Goal: Task Accomplishment & Management: Complete application form

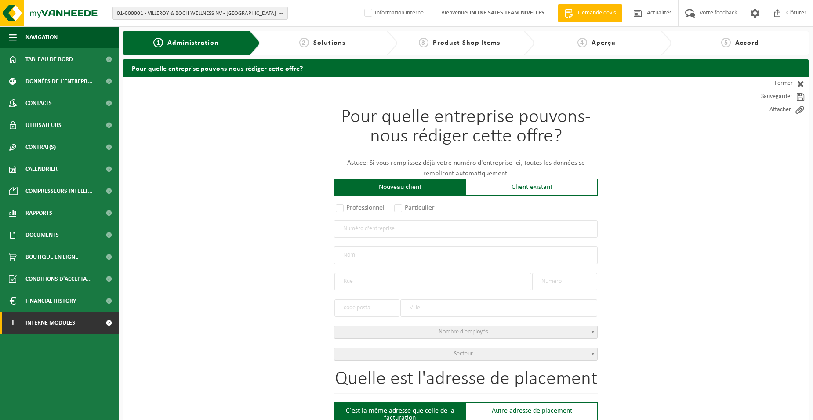
click at [96, 322] on link "I Interne modules" at bounding box center [59, 323] width 119 height 22
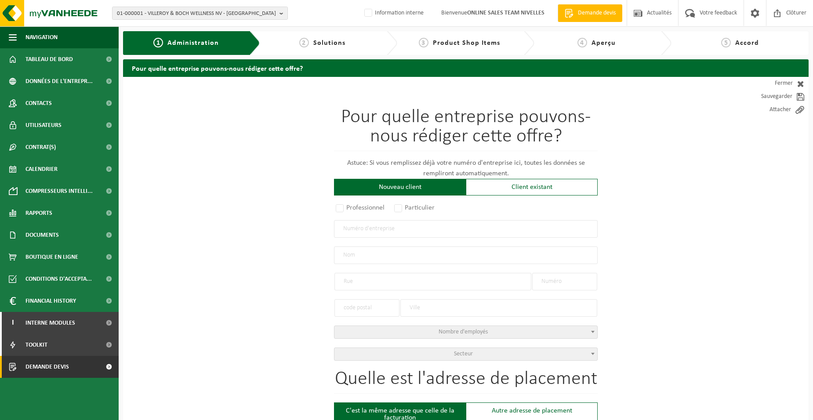
click at [84, 370] on link "Demande devis" at bounding box center [59, 367] width 119 height 22
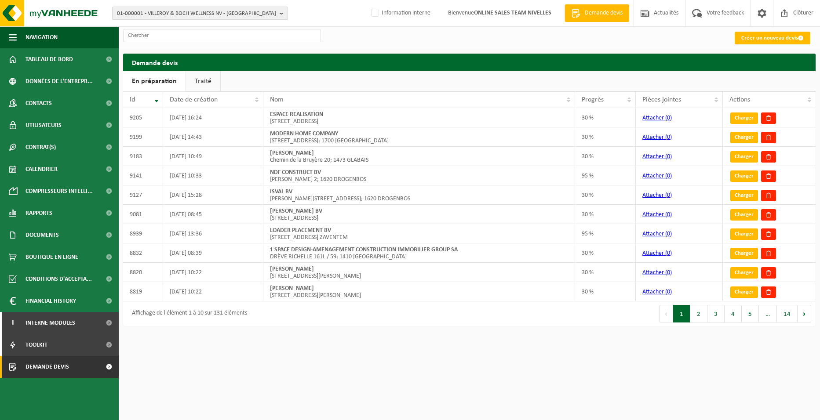
click at [186, 9] on span "01-000001 - VILLEROY & BOCH WELLNESS NV - ROESELARE" at bounding box center [196, 13] width 159 height 13
click at [185, 26] on input "text" at bounding box center [199, 27] width 171 height 11
type input "10-954221"
click at [145, 40] on strong "10-954221 - MCI CONSTRUCT - ANDERLECHT" at bounding box center [178, 40] width 123 height 7
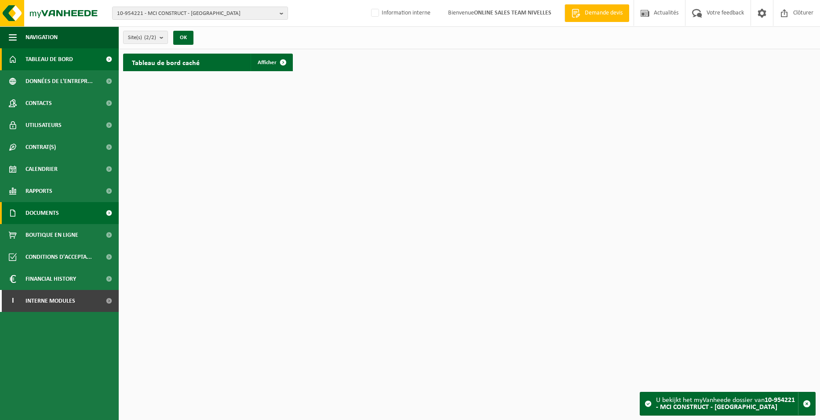
click at [47, 212] on span "Documents" at bounding box center [41, 213] width 33 height 22
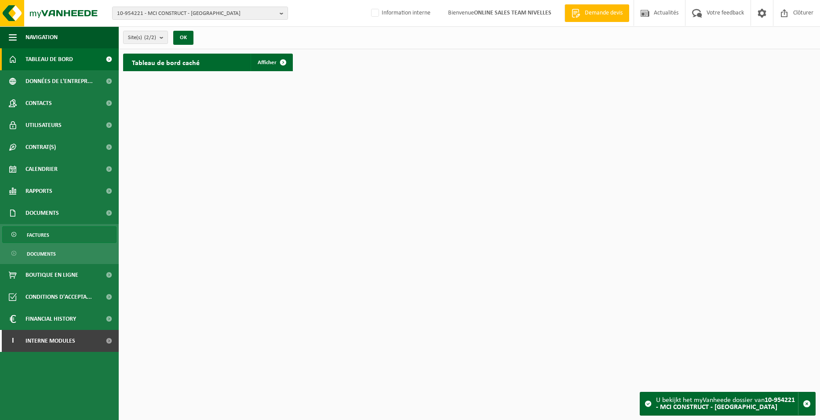
click at [47, 233] on span "Factures" at bounding box center [38, 235] width 22 height 17
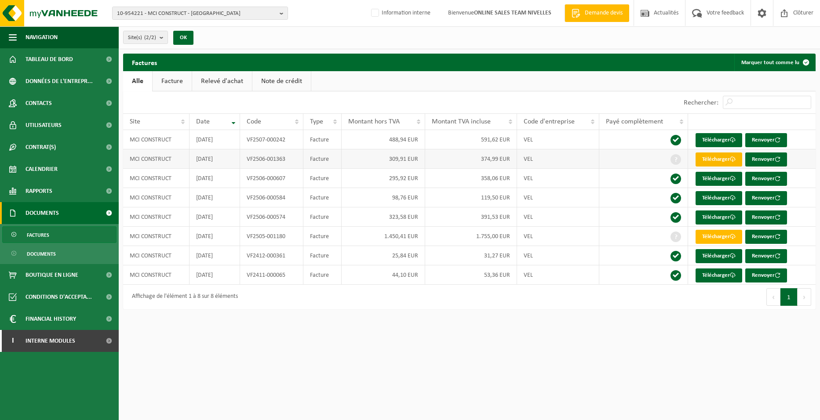
click at [719, 160] on link "Télécharger" at bounding box center [718, 160] width 47 height 14
click at [729, 236] on link "Télécharger" at bounding box center [718, 237] width 47 height 14
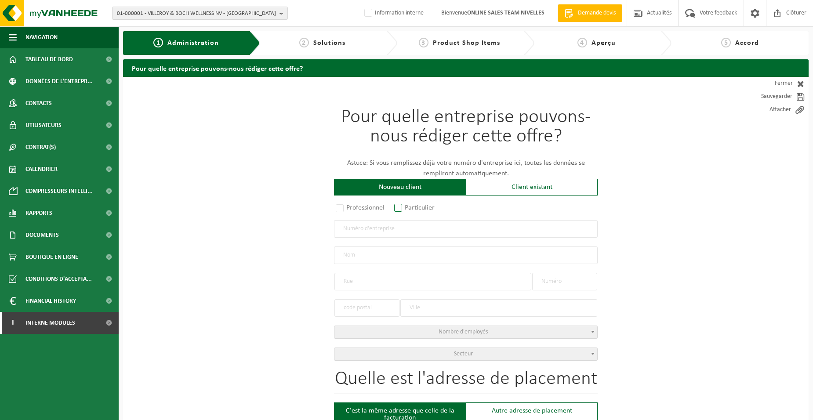
click at [406, 205] on label "Particulier" at bounding box center [415, 208] width 45 height 12
click at [407, 206] on input "Particulier" at bounding box center [410, 209] width 6 height 6
radio input "true"
select select "P"
select select "1707"
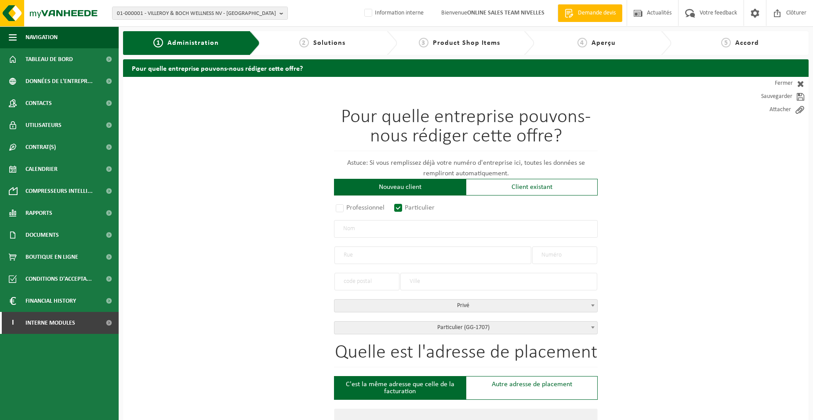
click at [404, 226] on input "text" at bounding box center [466, 229] width 264 height 18
type input "matei"
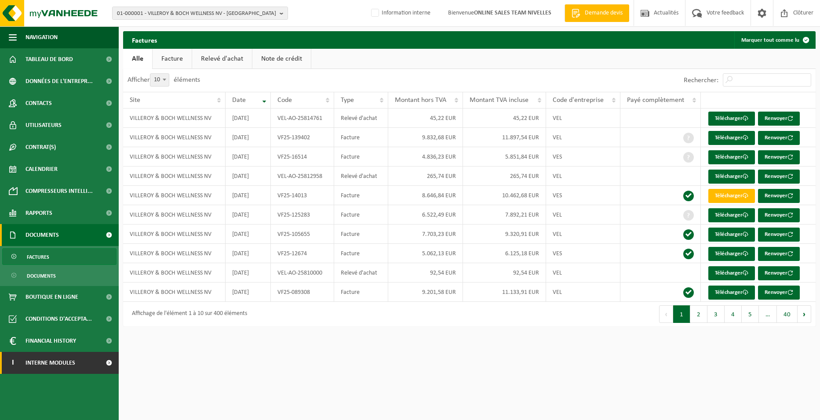
click at [87, 369] on link "I Interne modules" at bounding box center [59, 363] width 119 height 22
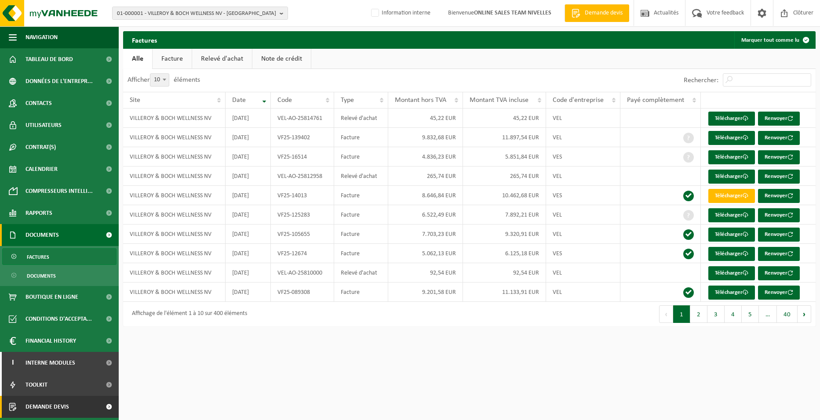
click at [83, 408] on link "Demande devis" at bounding box center [59, 407] width 119 height 22
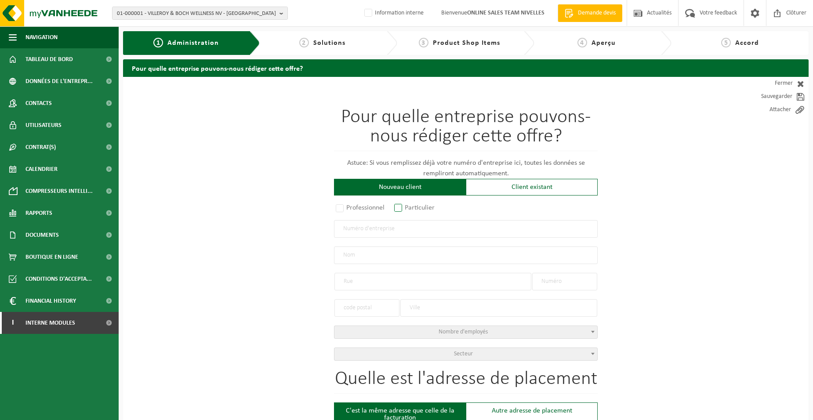
click at [429, 206] on label "Particulier" at bounding box center [415, 208] width 45 height 12
click at [413, 206] on input "Particulier" at bounding box center [410, 209] width 6 height 6
radio input "true"
select select "P"
select select "1707"
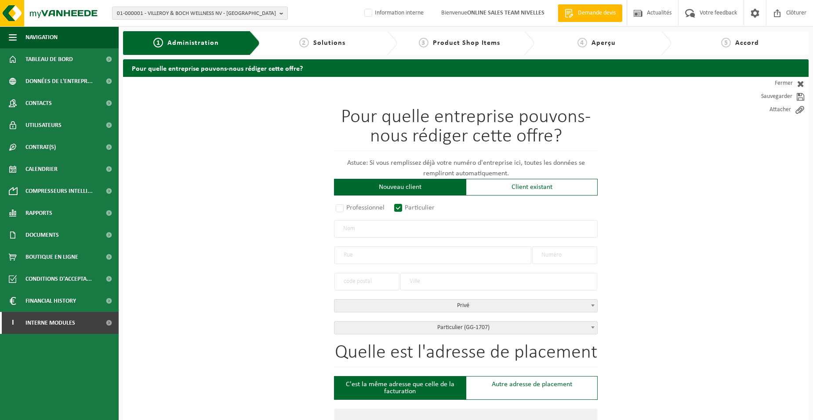
click at [418, 229] on input "text" at bounding box center [466, 229] width 264 height 18
type input "m"
type input "MATEI TITEL PETRICA"
click at [364, 262] on input "text" at bounding box center [433, 256] width 197 height 18
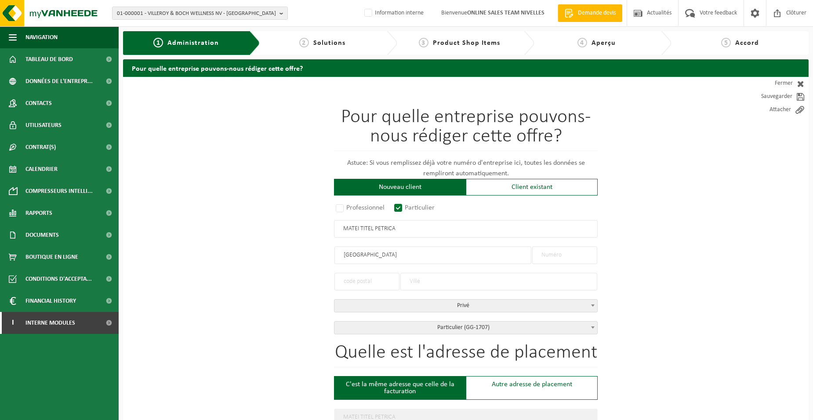
type input "RUE DU PRIESMONT"
click at [574, 258] on input "text" at bounding box center [564, 256] width 65 height 18
type input "208"
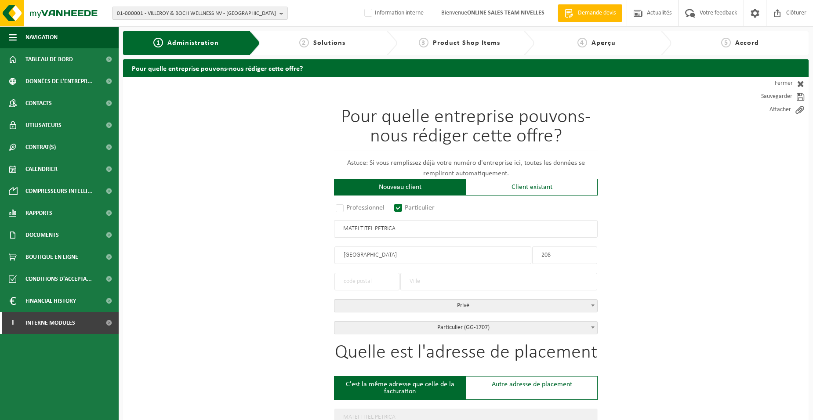
click at [369, 282] on input "text" at bounding box center [367, 282] width 65 height 18
click at [425, 285] on input "text" at bounding box center [498, 282] width 197 height 18
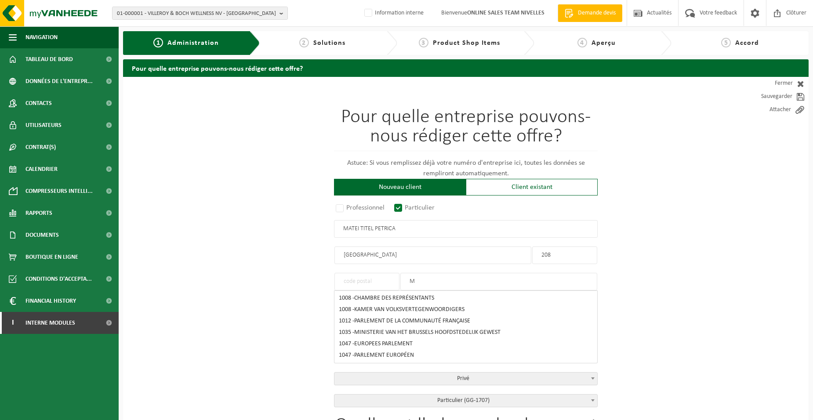
type input "M"
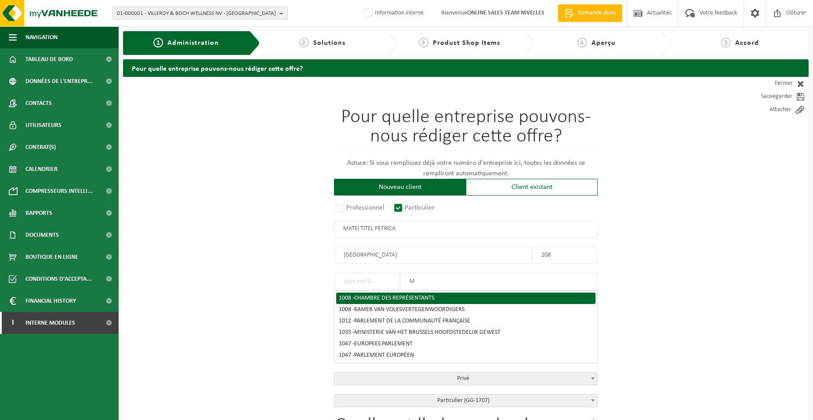
click at [434, 280] on input "M" at bounding box center [498, 282] width 197 height 18
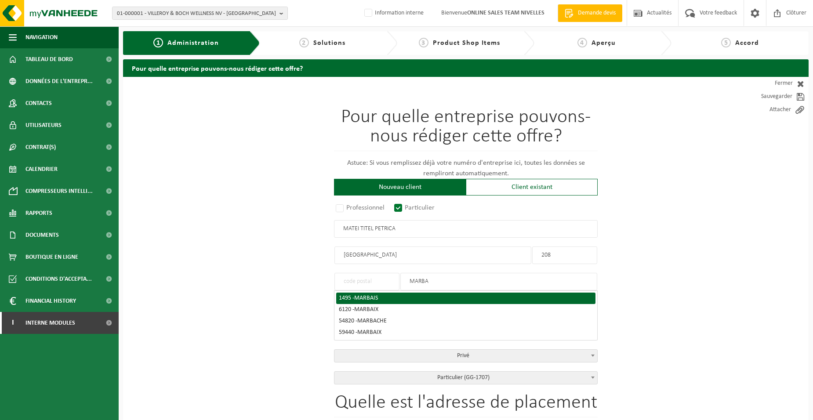
type input "MARBA"
click at [365, 295] on span "MARBAIS" at bounding box center [366, 298] width 24 height 7
type input "1495"
type input "MARBAIS"
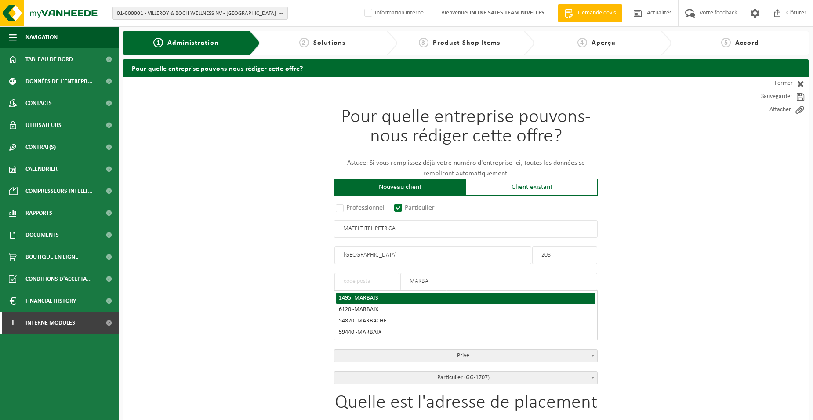
type input "1495"
type input "MARBAIS"
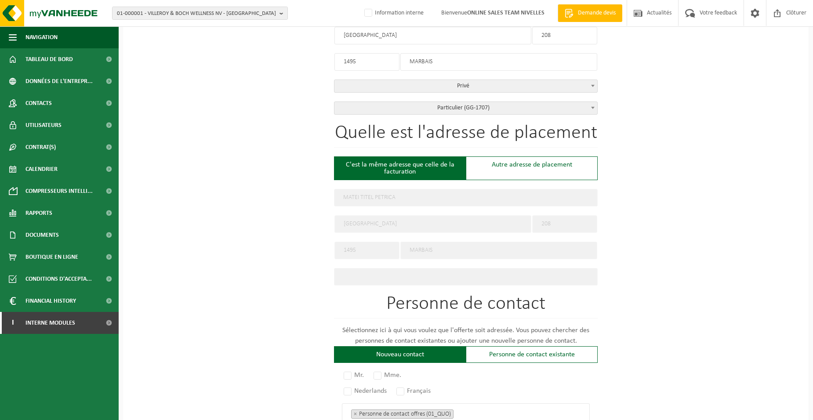
scroll to position [432, 0]
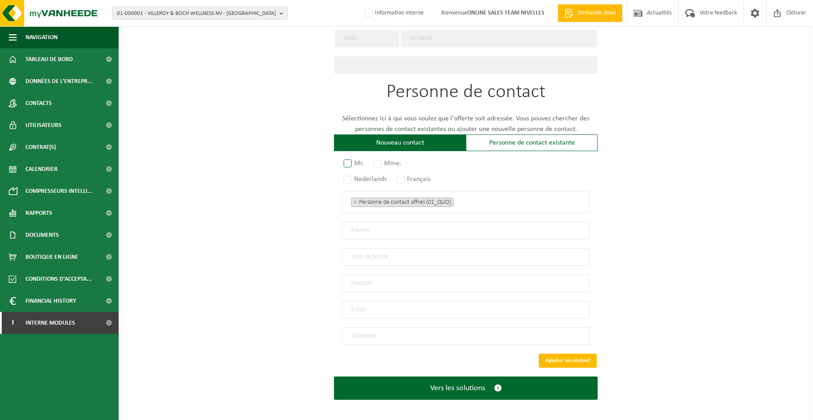
click at [346, 161] on label "Mr." at bounding box center [354, 163] width 25 height 12
radio input "true"
click at [404, 177] on label "Français" at bounding box center [414, 179] width 39 height 12
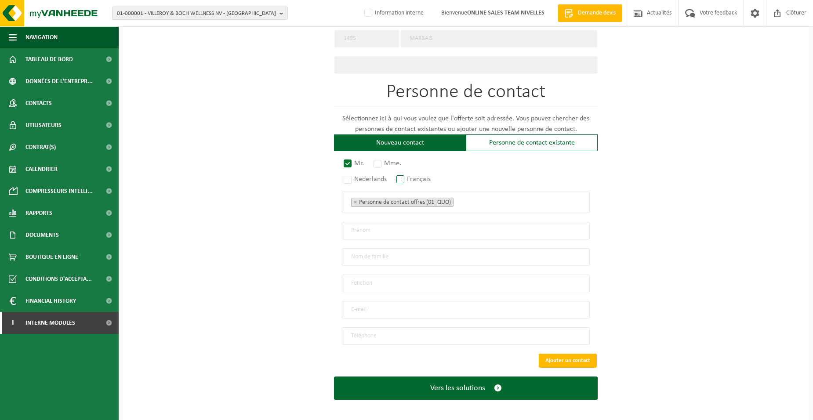
radio input "true"
click at [486, 200] on ul "× Personne de contact offres (01_QUO)" at bounding box center [465, 201] width 229 height 11
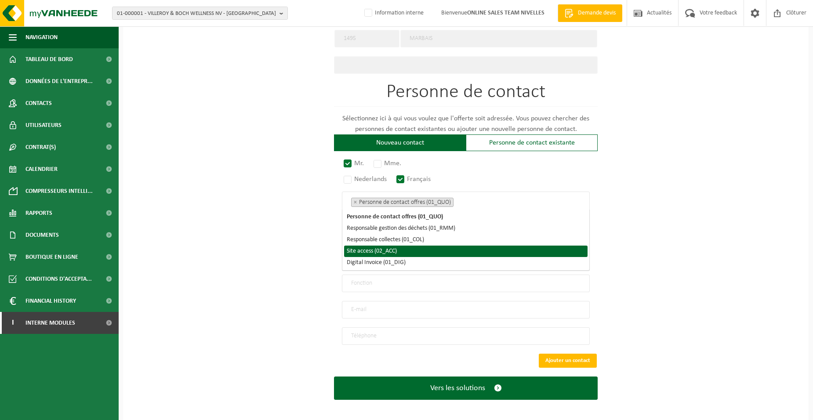
click at [430, 250] on li "Site access (02_ACC)" at bounding box center [466, 251] width 244 height 11
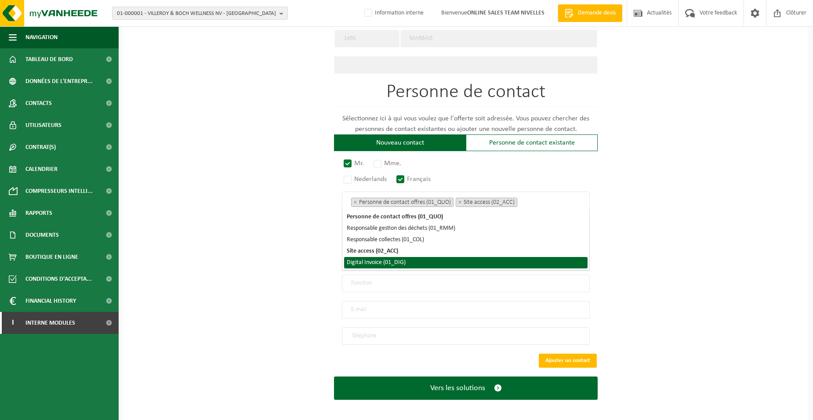
click at [419, 263] on li "Digital Invoice (01_DIG)" at bounding box center [466, 262] width 244 height 11
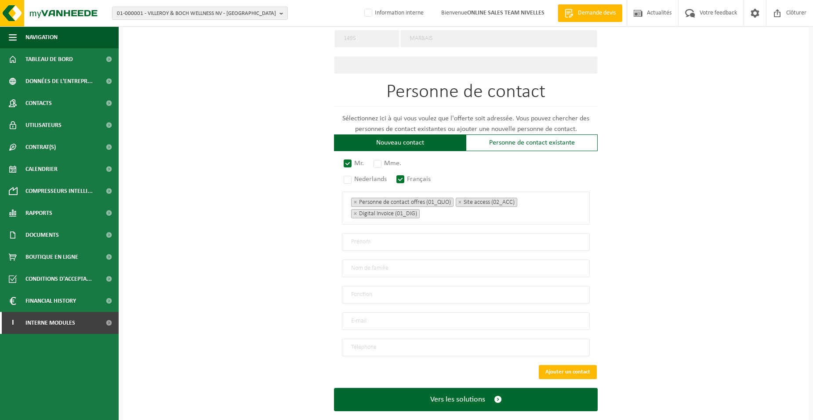
drag, startPoint x: 287, startPoint y: 254, endPoint x: 329, endPoint y: 251, distance: 42.3
click at [290, 253] on div "Pour quelle entreprise pouvons-nous rédiger cette offre? Astuce: Si vous rempli…" at bounding box center [466, 39] width 686 height 788
click at [372, 240] on input "text" at bounding box center [466, 242] width 248 height 18
type input "TITEL PETRICA"
click at [366, 266] on input "text" at bounding box center [466, 269] width 248 height 18
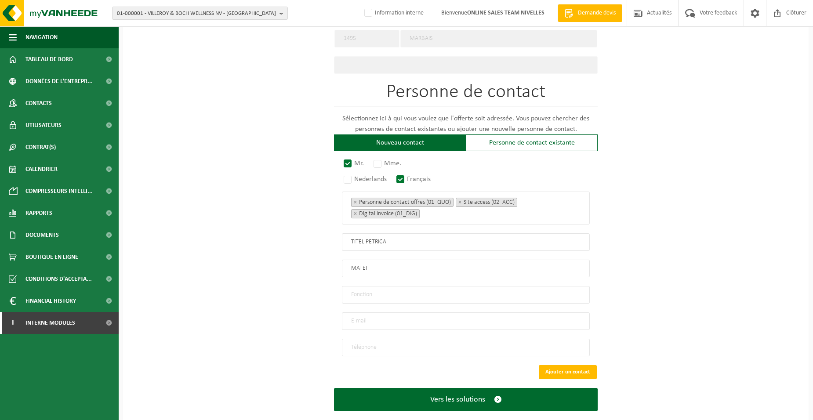
type input "MATEI"
click at [366, 294] on input "text" at bounding box center [466, 295] width 248 height 18
type input "Directeur"
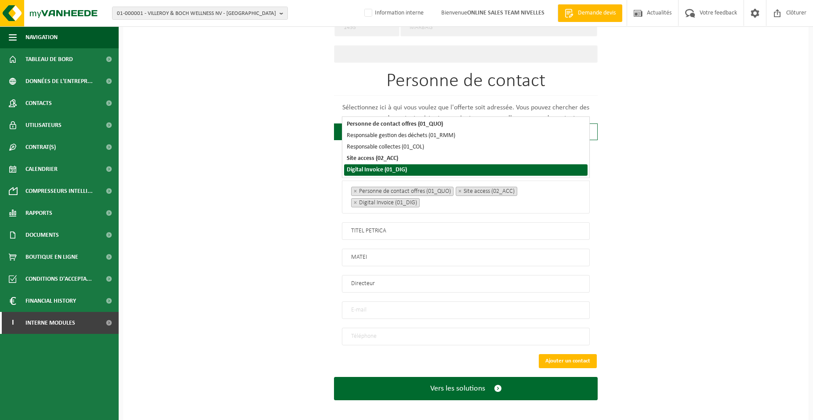
scroll to position [443, 0]
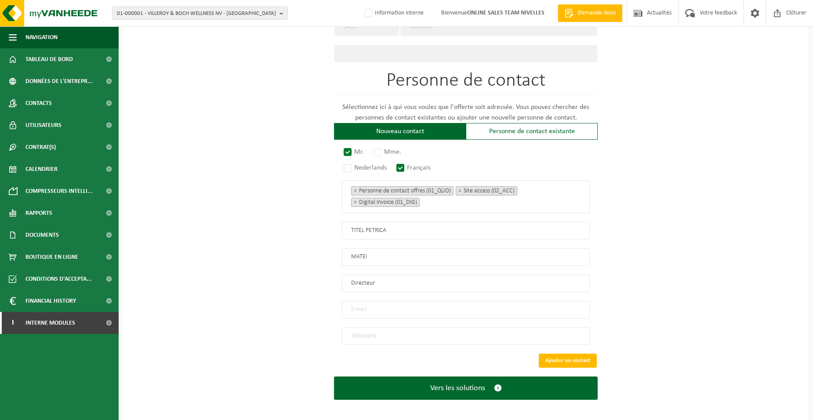
click at [362, 308] on input "email" at bounding box center [466, 310] width 248 height 18
type input "TITELMATEI@YAHOO.COM"
click at [359, 330] on input "tel" at bounding box center [466, 336] width 248 height 18
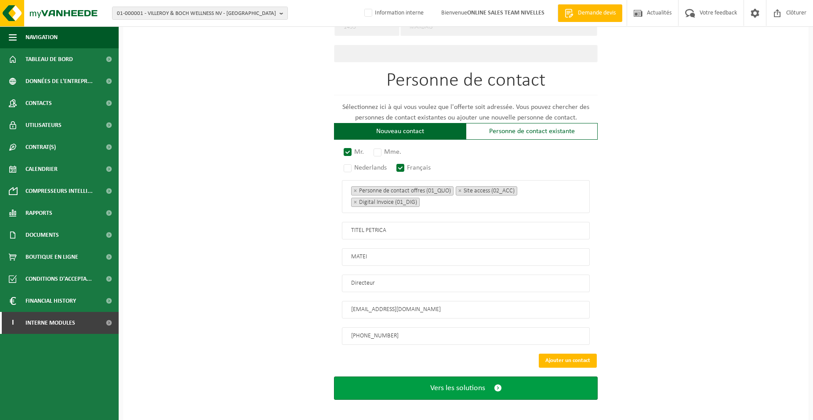
type input "+32 460 95 47 64"
click at [400, 386] on button "Vers les solutions" at bounding box center [466, 388] width 264 height 23
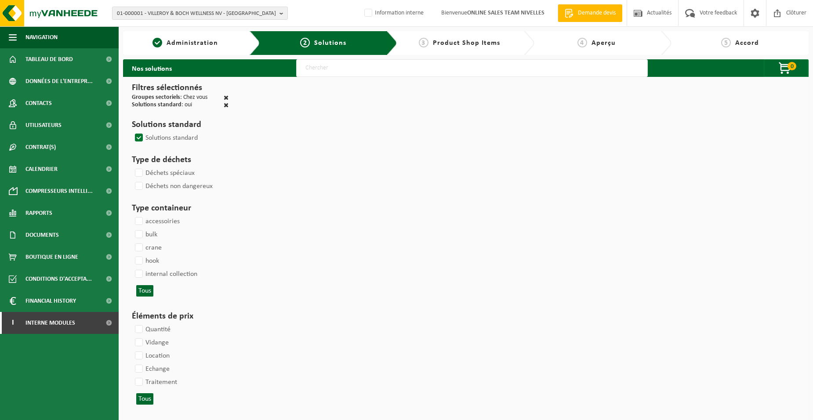
click at [313, 72] on input "text" at bounding box center [472, 68] width 352 height 18
type input "000052"
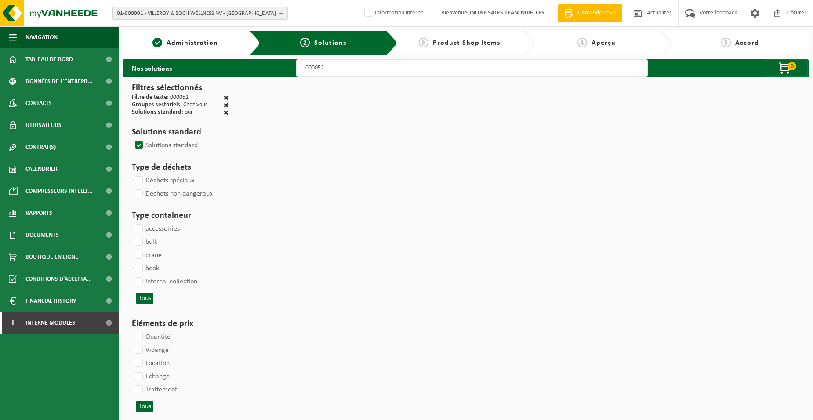
select select
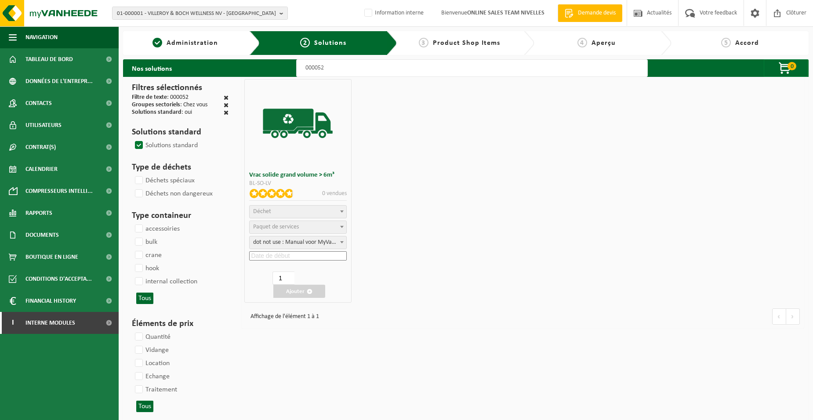
click at [265, 256] on input at bounding box center [297, 255] width 97 height 9
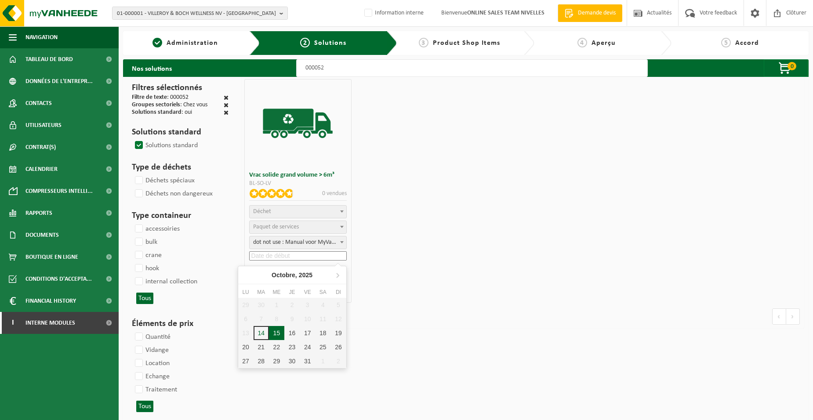
click at [276, 334] on div "15" at bounding box center [276, 333] width 15 height 14
type input "2025-10-15"
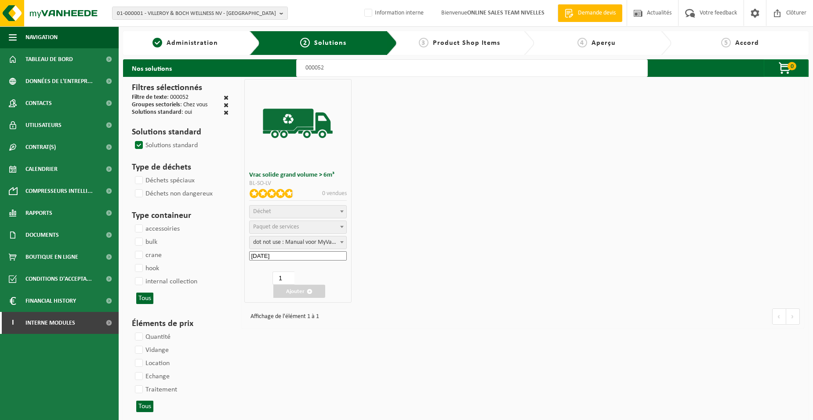
click at [340, 212] on b at bounding box center [342, 212] width 4 height 2
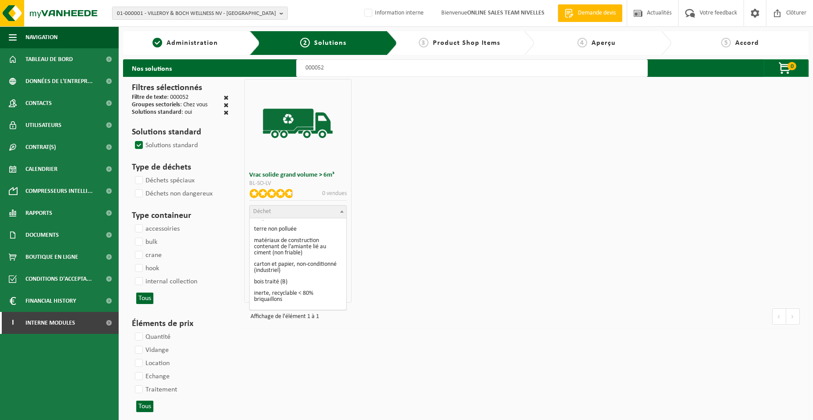
scroll to position [88, 0]
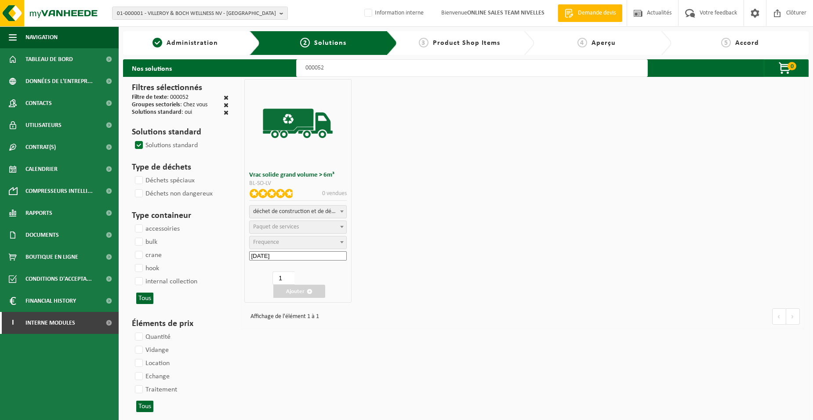
select select "31"
select select
select select "47"
select select "25"
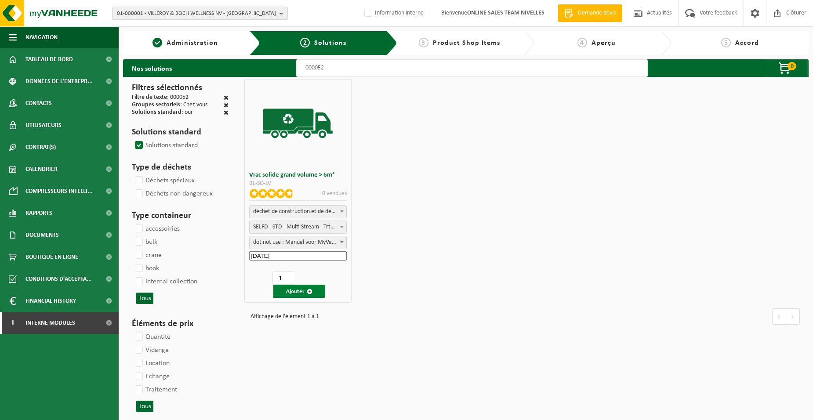
click at [298, 290] on button "Ajouter" at bounding box center [299, 291] width 52 height 13
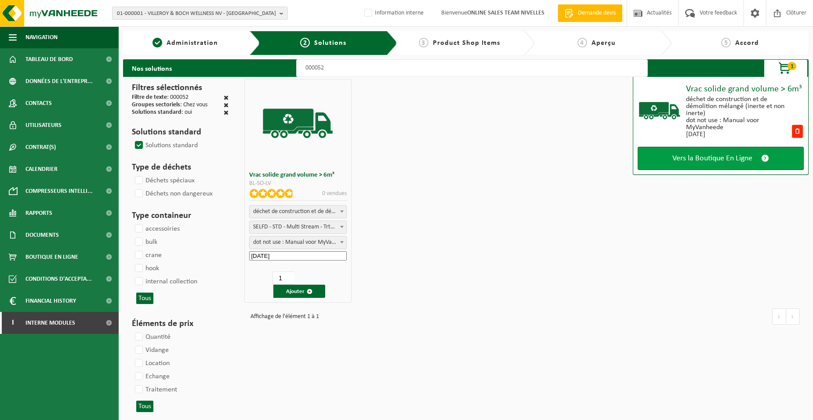
click at [671, 164] on link "Vers la Boutique En Ligne" at bounding box center [721, 158] width 166 height 23
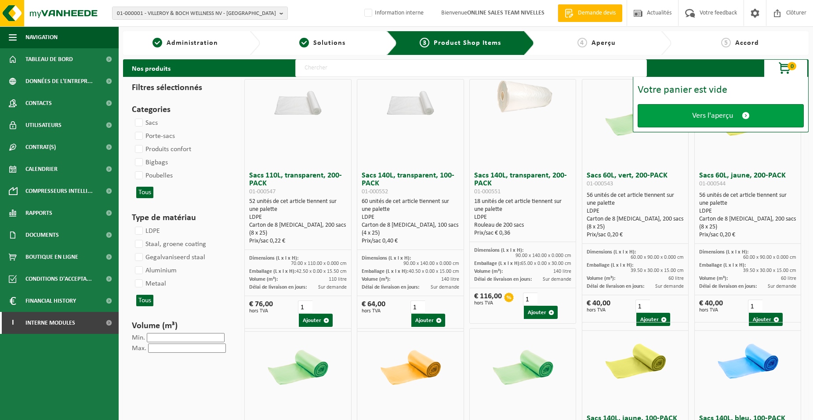
click at [664, 118] on link "Vers l'aperçu" at bounding box center [721, 115] width 166 height 23
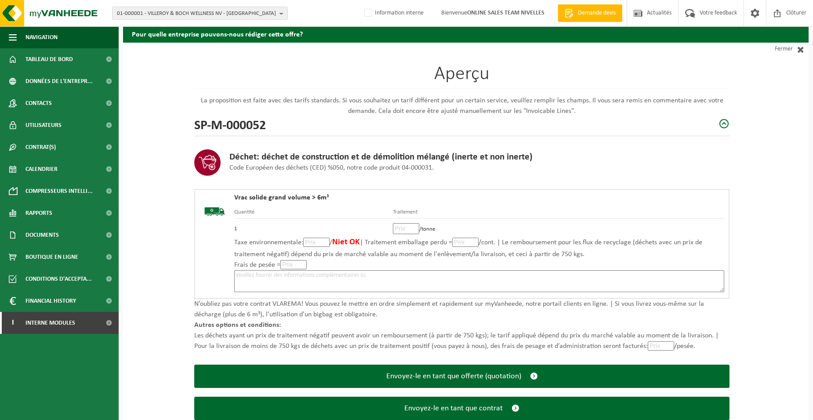
scroll to position [60, 0]
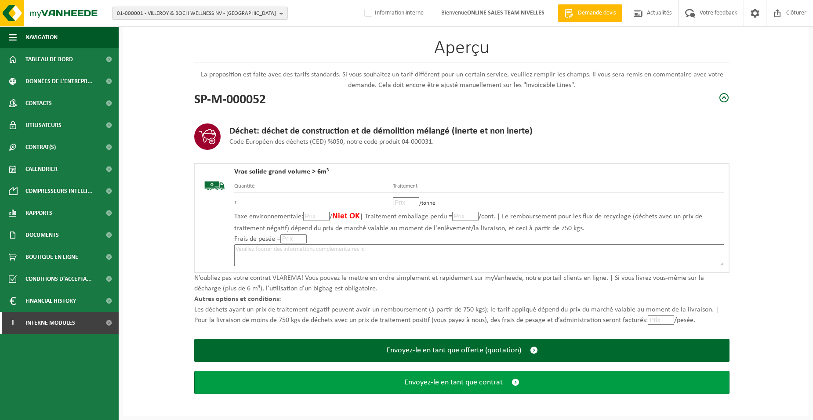
click at [452, 384] on span "Envoyez-le en tant que contrat" at bounding box center [453, 382] width 98 height 9
